Goal: Use online tool/utility: Utilize a website feature to perform a specific function

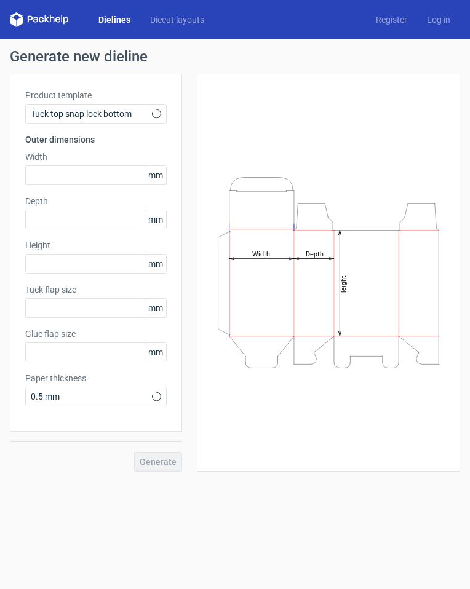
type input "15"
type input "10"
click at [116, 178] on input "text" at bounding box center [95, 175] width 141 height 20
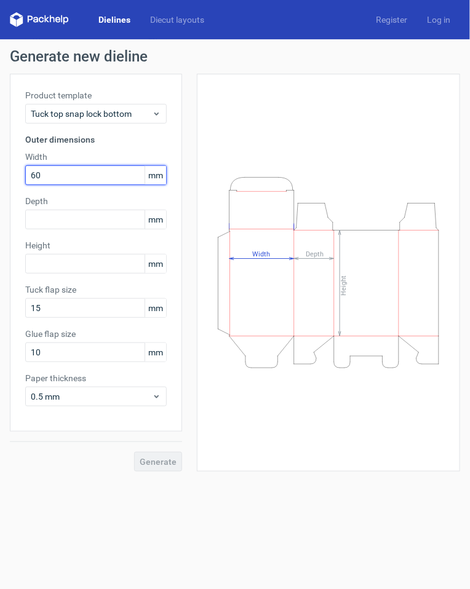
type input "60"
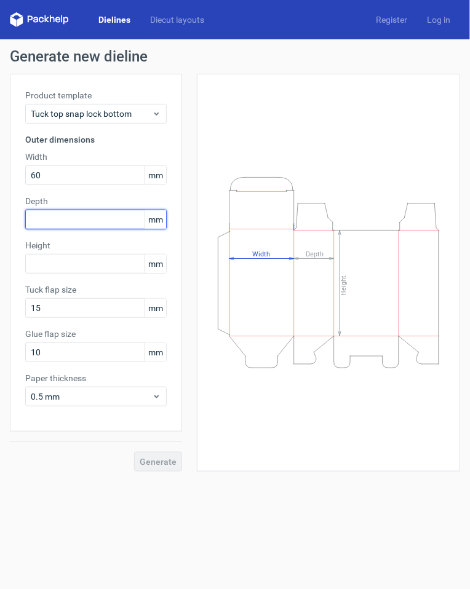
click at [100, 221] on input "text" at bounding box center [95, 220] width 141 height 20
type input "30"
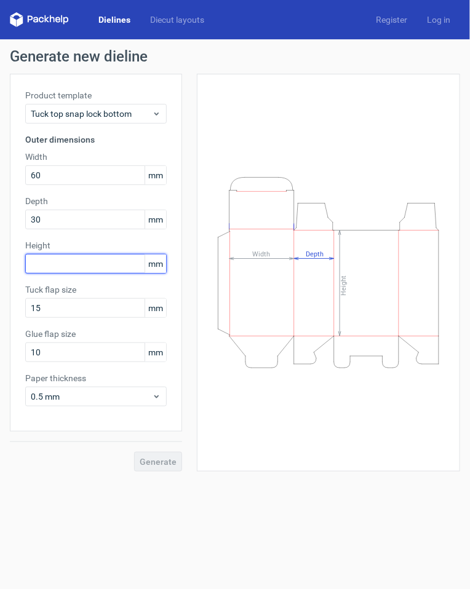
click at [84, 266] on input "text" at bounding box center [95, 264] width 141 height 20
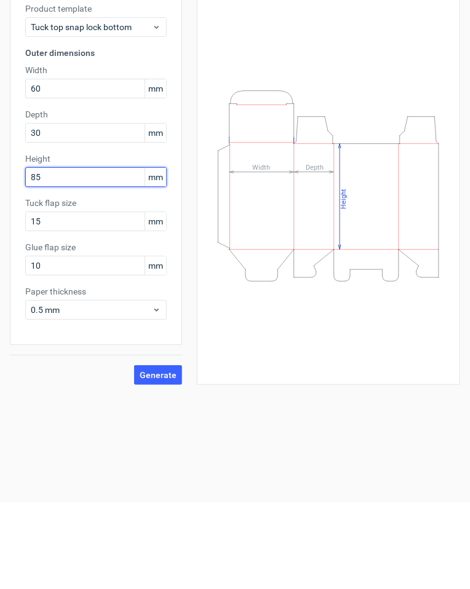
type input "85"
click at [74, 310] on input "15" at bounding box center [95, 308] width 141 height 20
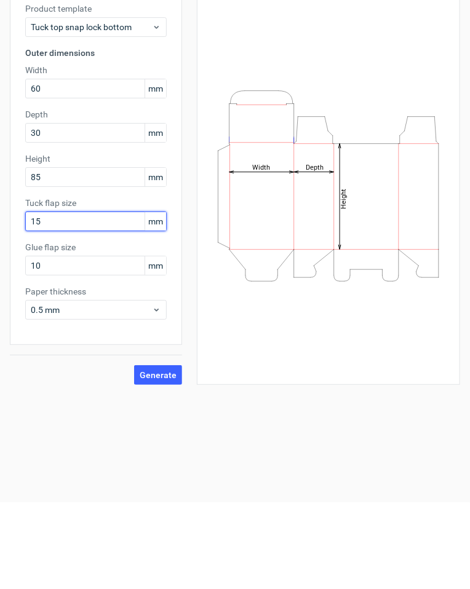
type input "1"
type input "0"
click at [272, 408] on div "Height Depth Width" at bounding box center [328, 272] width 232 height 367
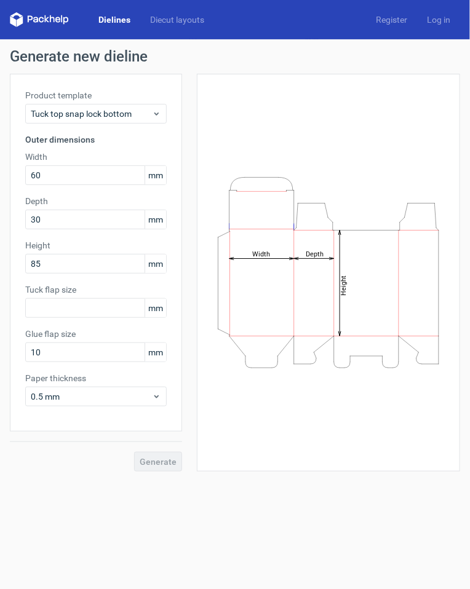
click at [114, 497] on form "Generate new dieline Product template Tuck top snap lock bottom Outer dimension…" at bounding box center [235, 314] width 470 height 550
click at [93, 172] on input "text" at bounding box center [95, 175] width 141 height 20
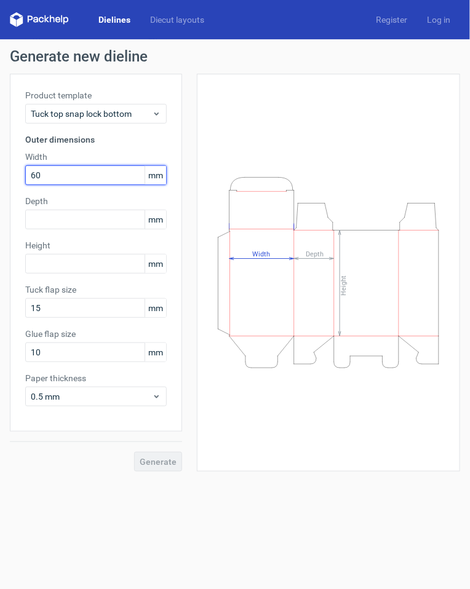
type input "60"
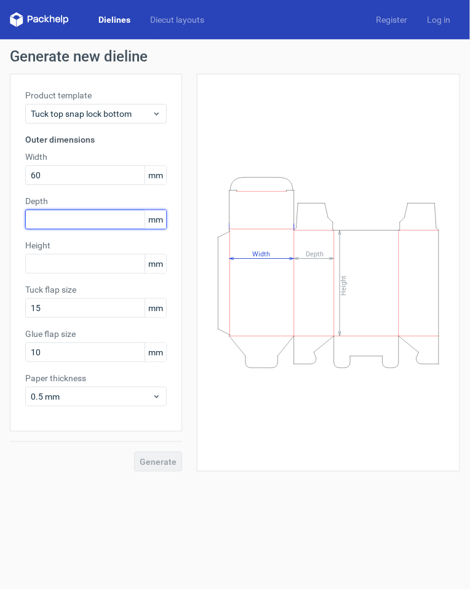
click at [85, 215] on input "text" at bounding box center [95, 220] width 141 height 20
type input "30"
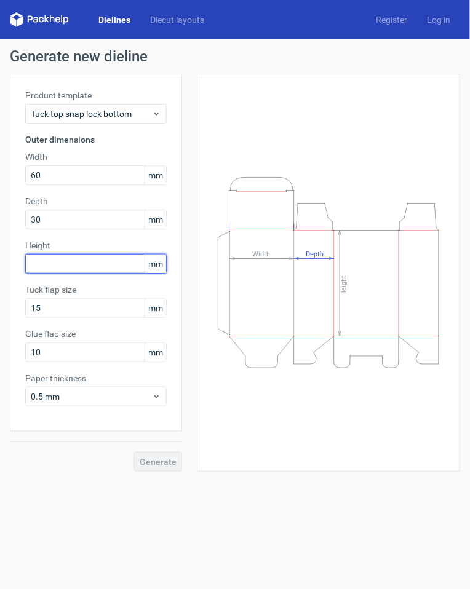
click at [106, 259] on input "text" at bounding box center [95, 264] width 141 height 20
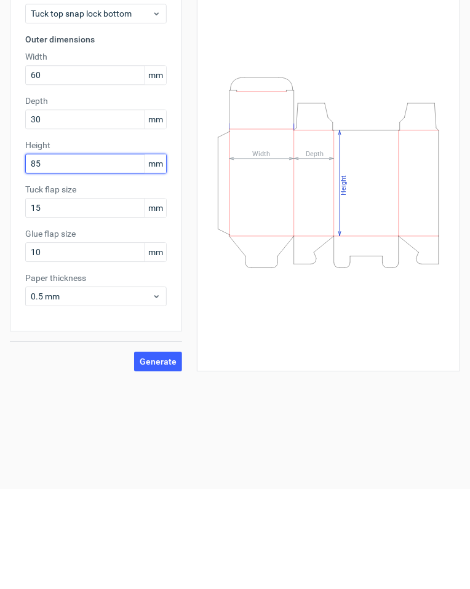
type input "85"
